Goal: Information Seeking & Learning: Check status

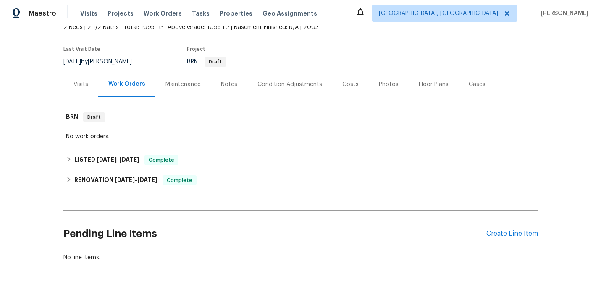
scroll to position [65, 0]
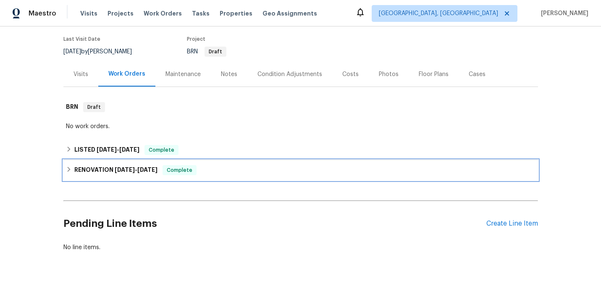
click at [115, 170] on span "[DATE]" at bounding box center [125, 170] width 20 height 6
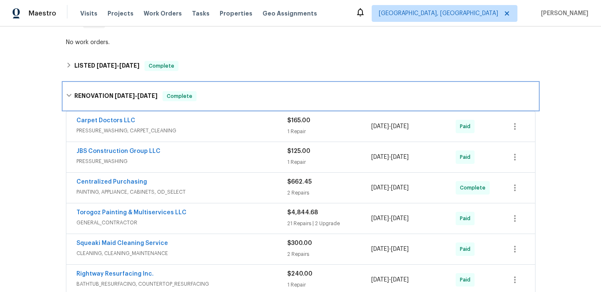
scroll to position [98, 0]
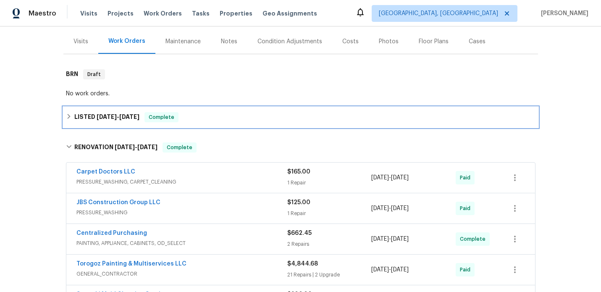
click at [103, 117] on span "[DATE]" at bounding box center [107, 117] width 20 height 6
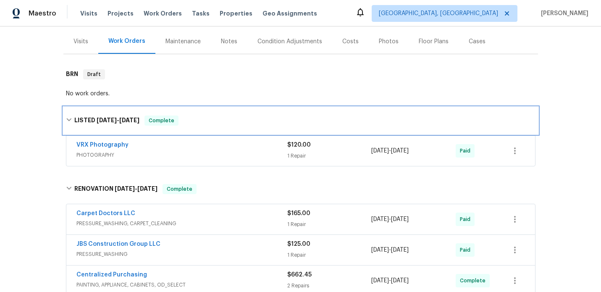
click at [104, 120] on span "5/28/25" at bounding box center [107, 120] width 20 height 6
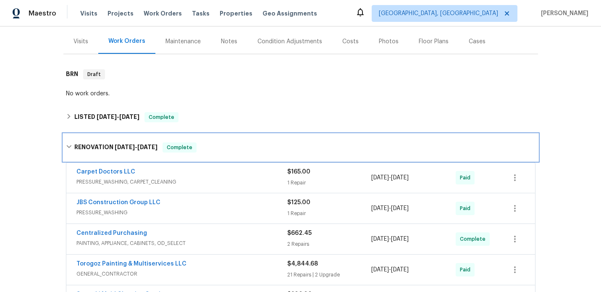
click at [106, 145] on h6 "RENOVATION 5/19/25 - 5/30/25" at bounding box center [115, 147] width 83 height 10
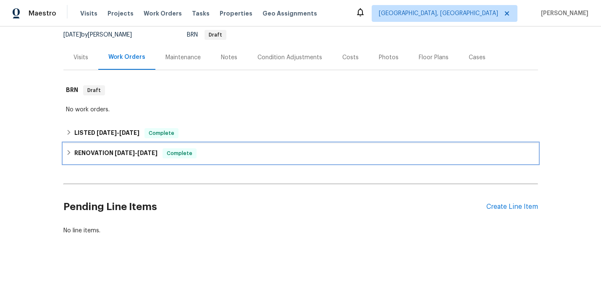
click at [113, 154] on h6 "RENOVATION 5/19/25 - 5/30/25" at bounding box center [115, 153] width 83 height 10
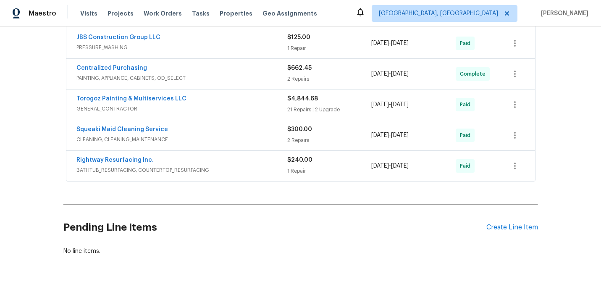
scroll to position [270, 0]
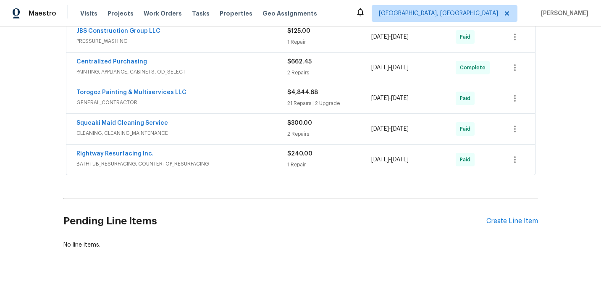
click at [227, 98] on div "Torogoz Painting & Multiservices LLC" at bounding box center [181, 93] width 211 height 10
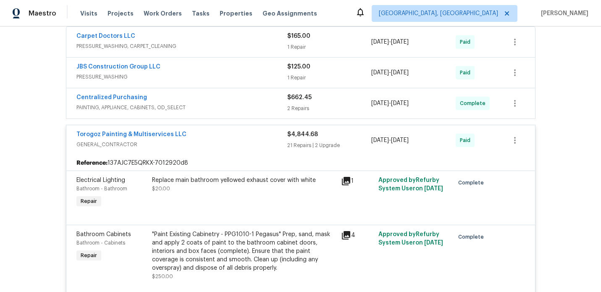
scroll to position [222, 0]
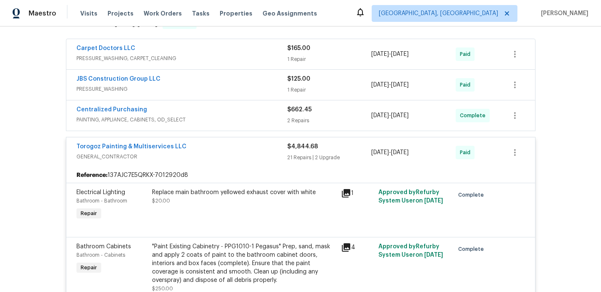
click at [202, 152] on div "Torogoz Painting & Multiservices LLC" at bounding box center [181, 147] width 211 height 10
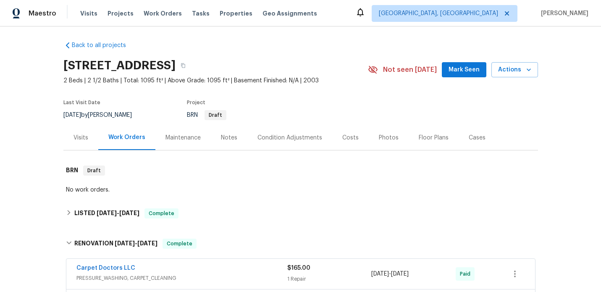
scroll to position [0, 0]
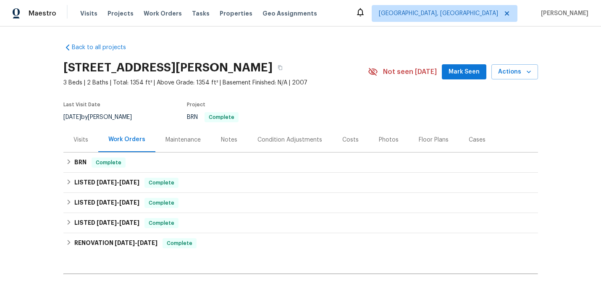
click at [84, 138] on div "Visits" at bounding box center [80, 140] width 15 height 8
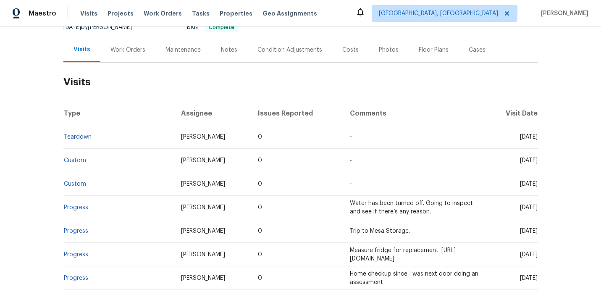
scroll to position [95, 0]
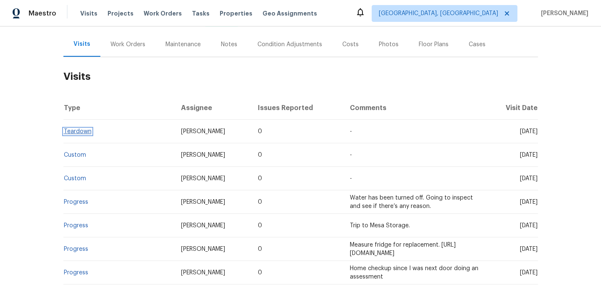
click at [80, 134] on link "Teardown" at bounding box center [78, 131] width 28 height 6
